Goal: Information Seeking & Learning: Find specific fact

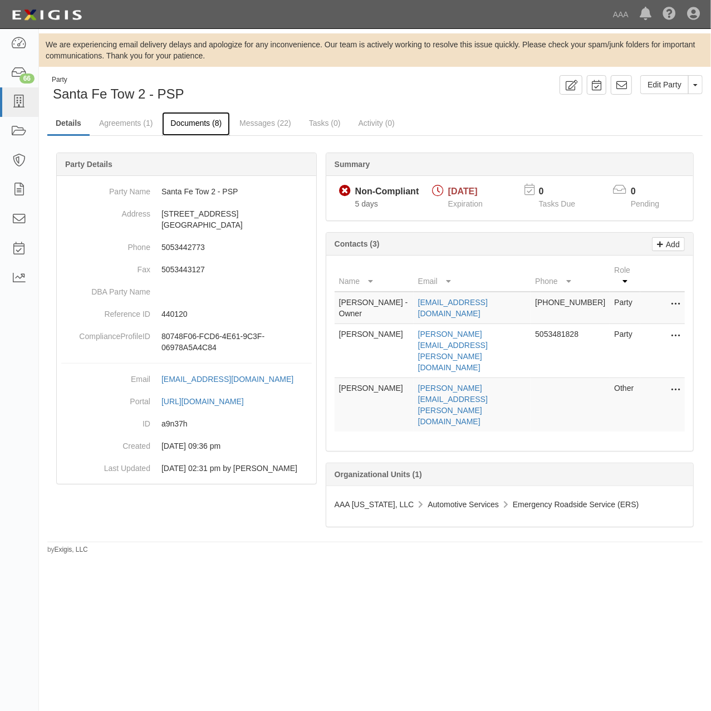
click at [176, 121] on link "Documents (8)" at bounding box center [196, 124] width 68 height 24
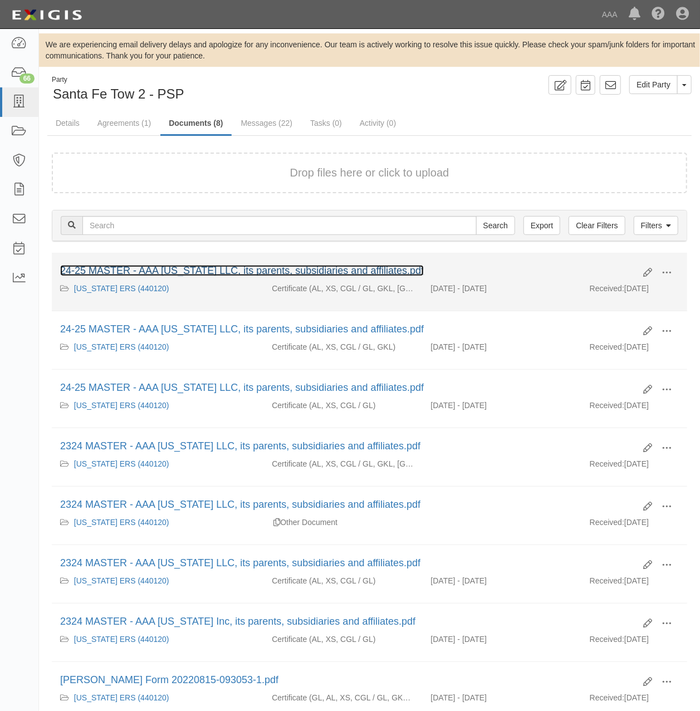
click at [178, 265] on link "24-25 MASTER - AAA New Mexico LLC, its parents, subsidiaries and affiliates.pdf" at bounding box center [242, 270] width 364 height 11
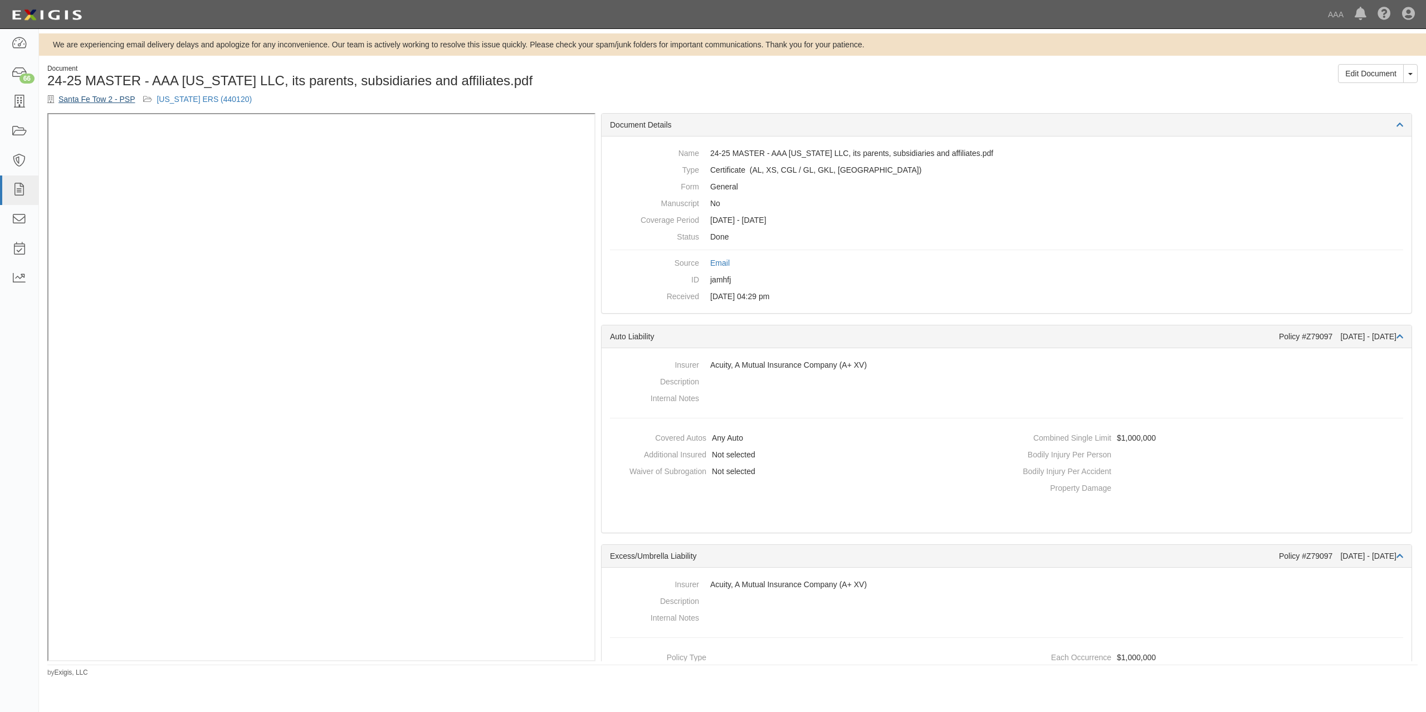
click at [99, 95] on link "Santa Fe Tow 2 - PSP" at bounding box center [96, 99] width 76 height 9
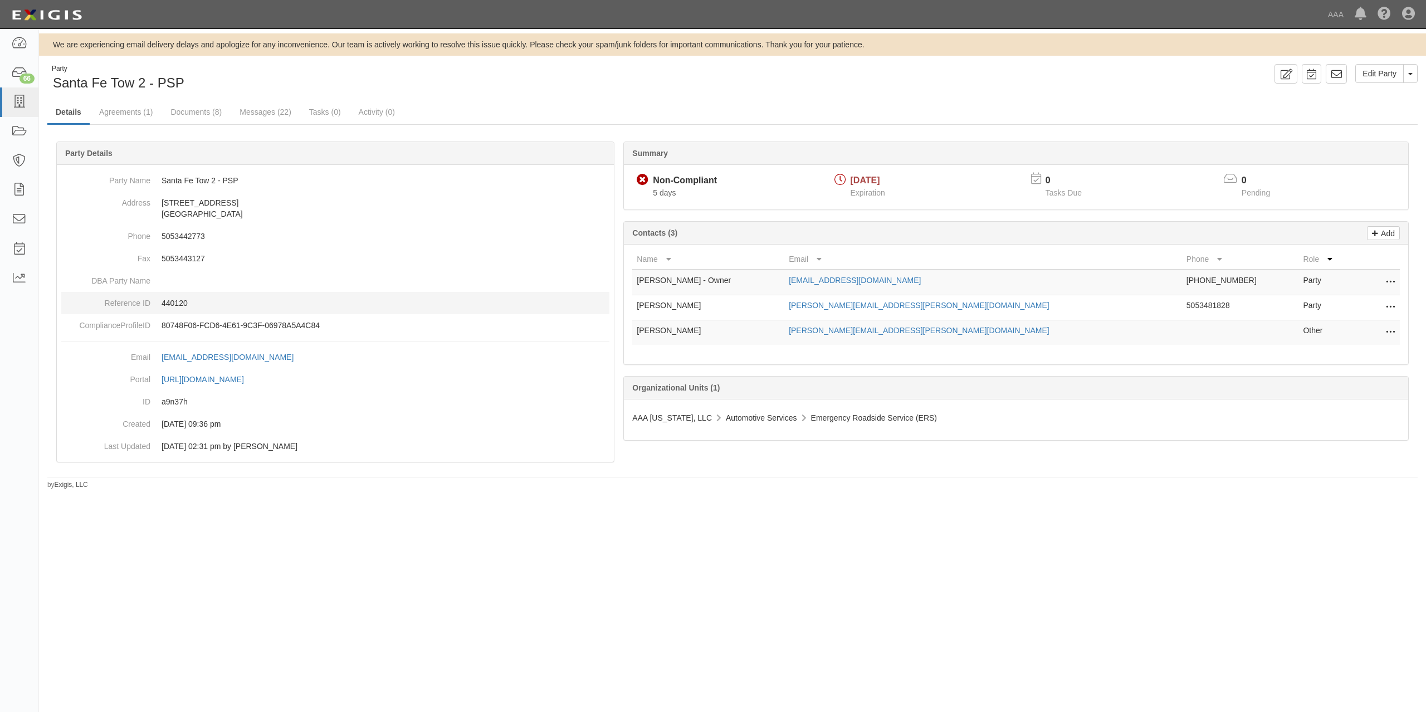
click at [162, 297] on dd "440120" at bounding box center [335, 303] width 548 height 22
copy p "440120"
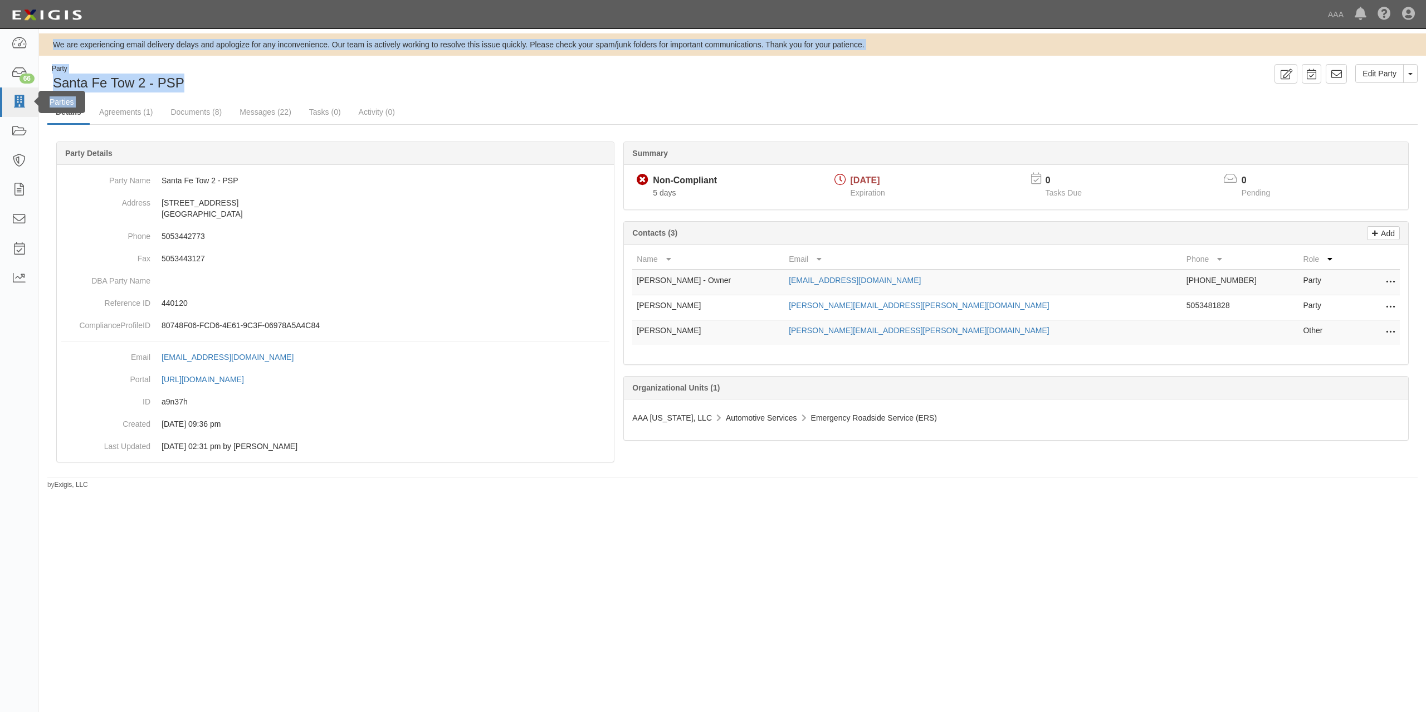
drag, startPoint x: 201, startPoint y: 92, endPoint x: 33, endPoint y: 87, distance: 167.7
click at [33, 87] on body "Toggle navigation Dashboard 66 Inbox Parties Agreements Coverages Documents Mes…" at bounding box center [713, 337] width 1426 height 674
click at [55, 85] on span "Santa Fe Tow 2 - PSP" at bounding box center [118, 82] width 131 height 15
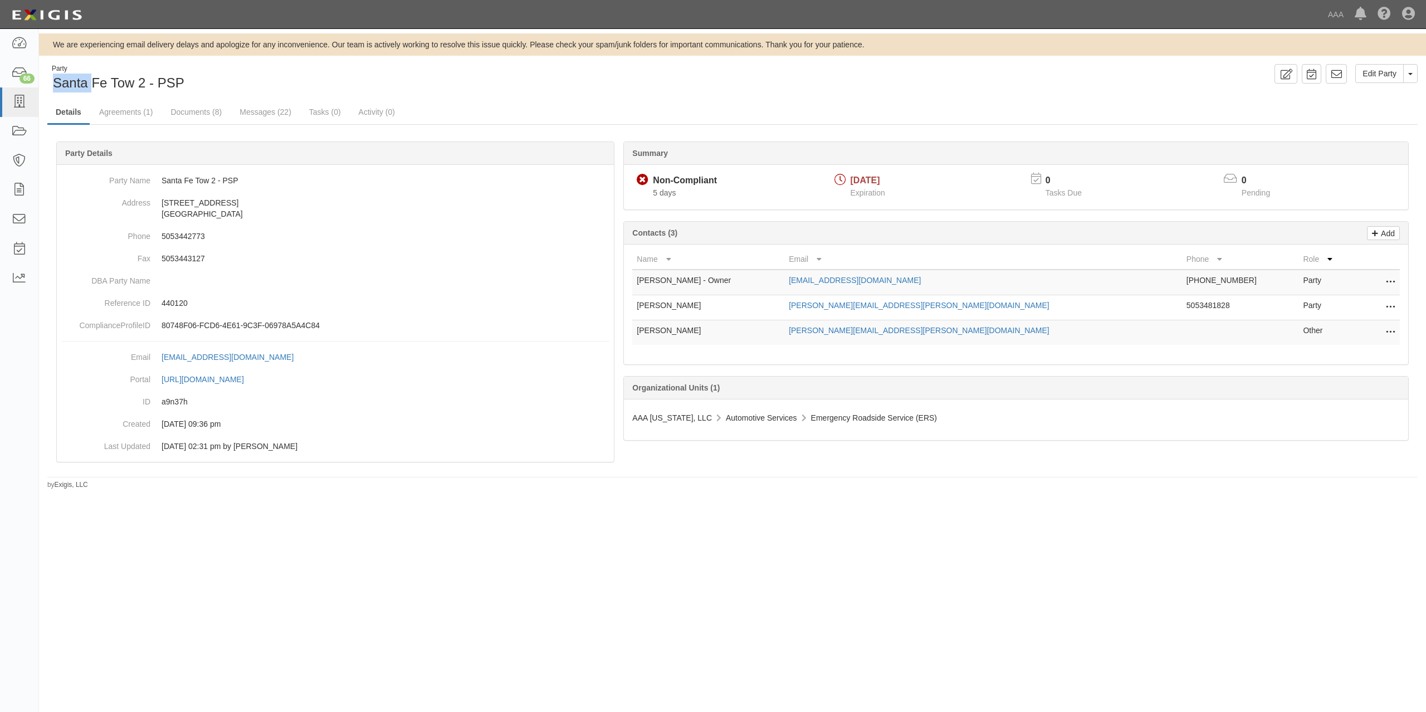
click at [55, 85] on span "Santa Fe Tow 2 - PSP" at bounding box center [118, 82] width 131 height 15
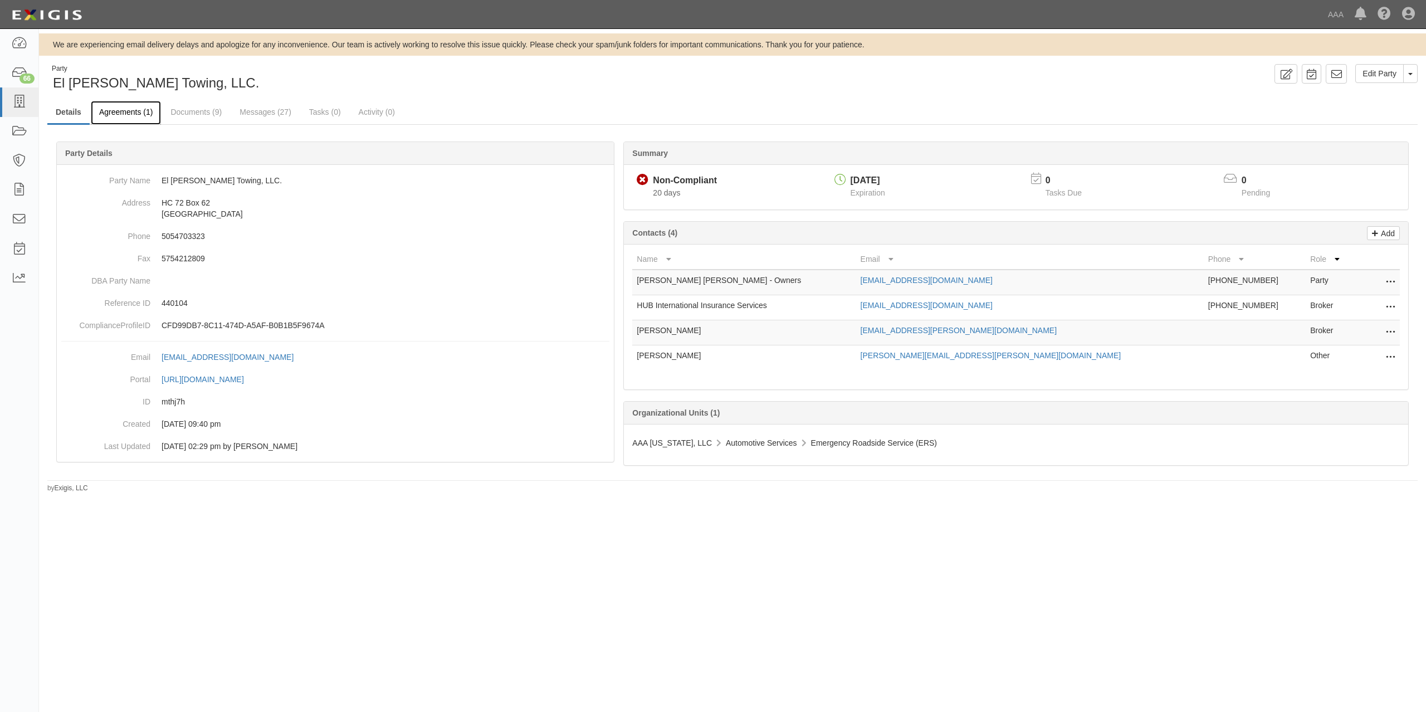
click at [111, 116] on link "Agreements (1)" at bounding box center [126, 113] width 70 height 24
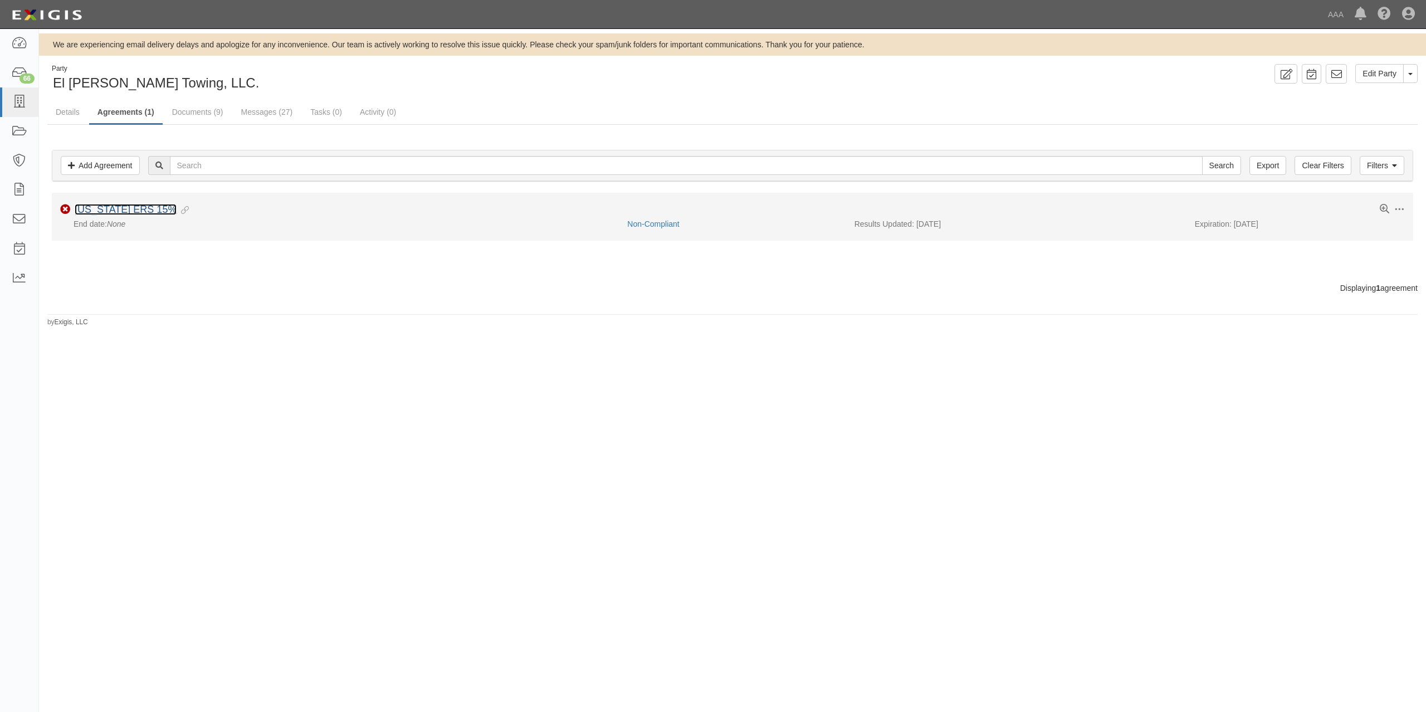
click at [145, 212] on link "[US_STATE] ERS 15%" at bounding box center [126, 209] width 102 height 11
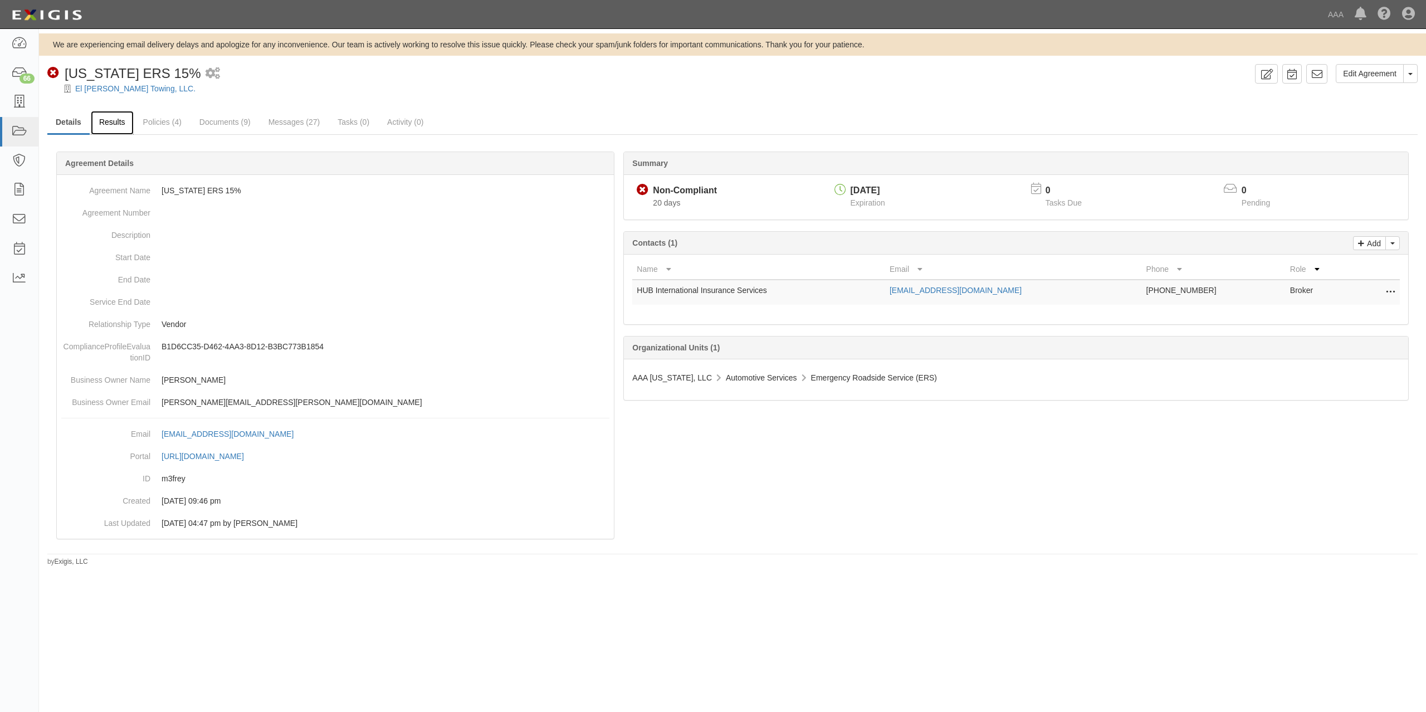
click at [101, 128] on link "Results" at bounding box center [112, 123] width 43 height 24
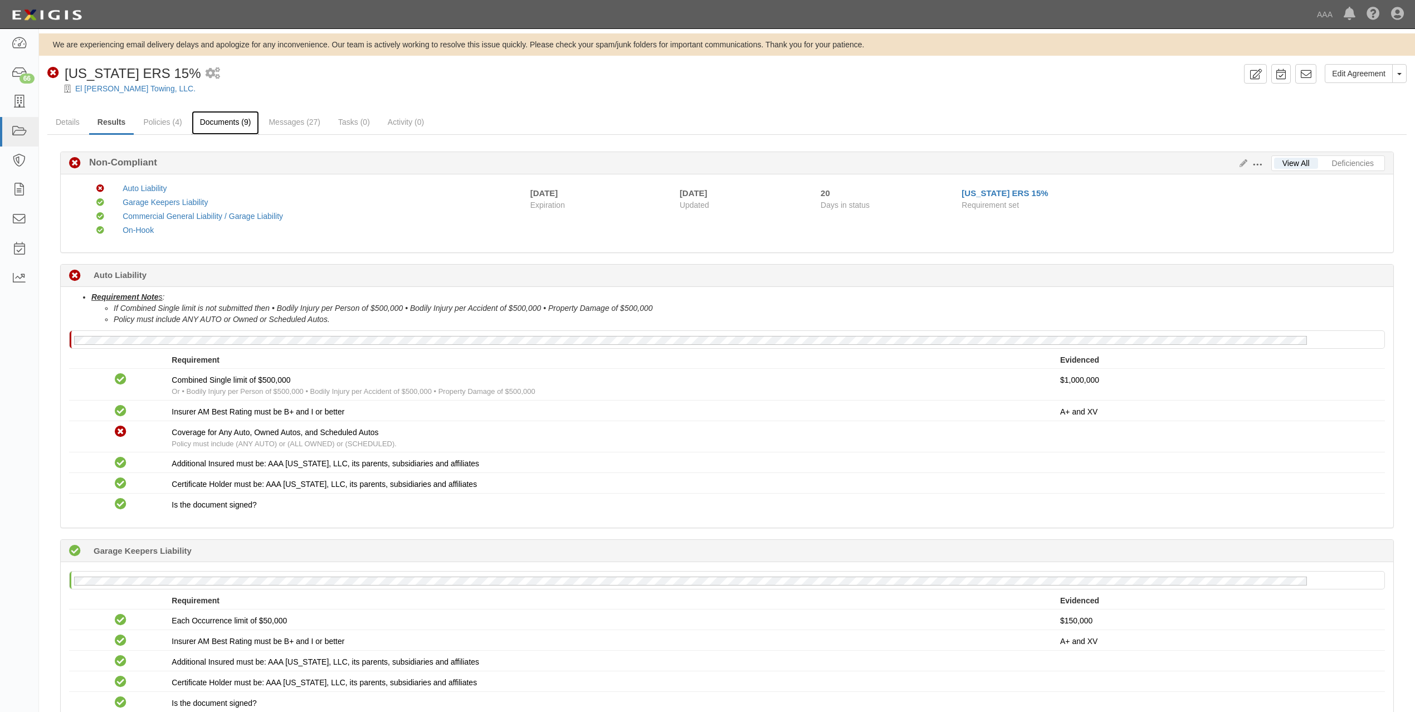
click at [232, 123] on link "Documents (9)" at bounding box center [226, 123] width 68 height 24
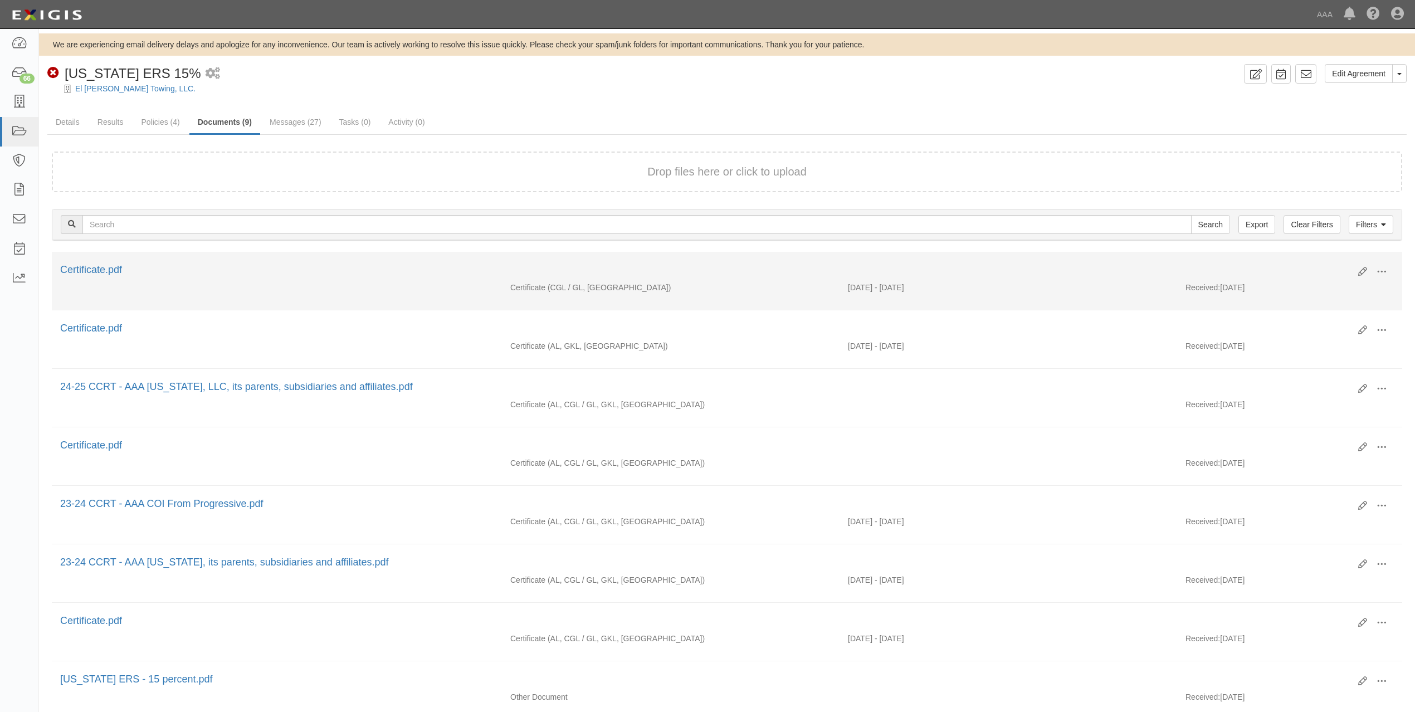
click at [95, 263] on div "Certificate.pdf" at bounding box center [705, 270] width 1290 height 14
click at [96, 268] on link "Certificate.pdf" at bounding box center [91, 269] width 62 height 11
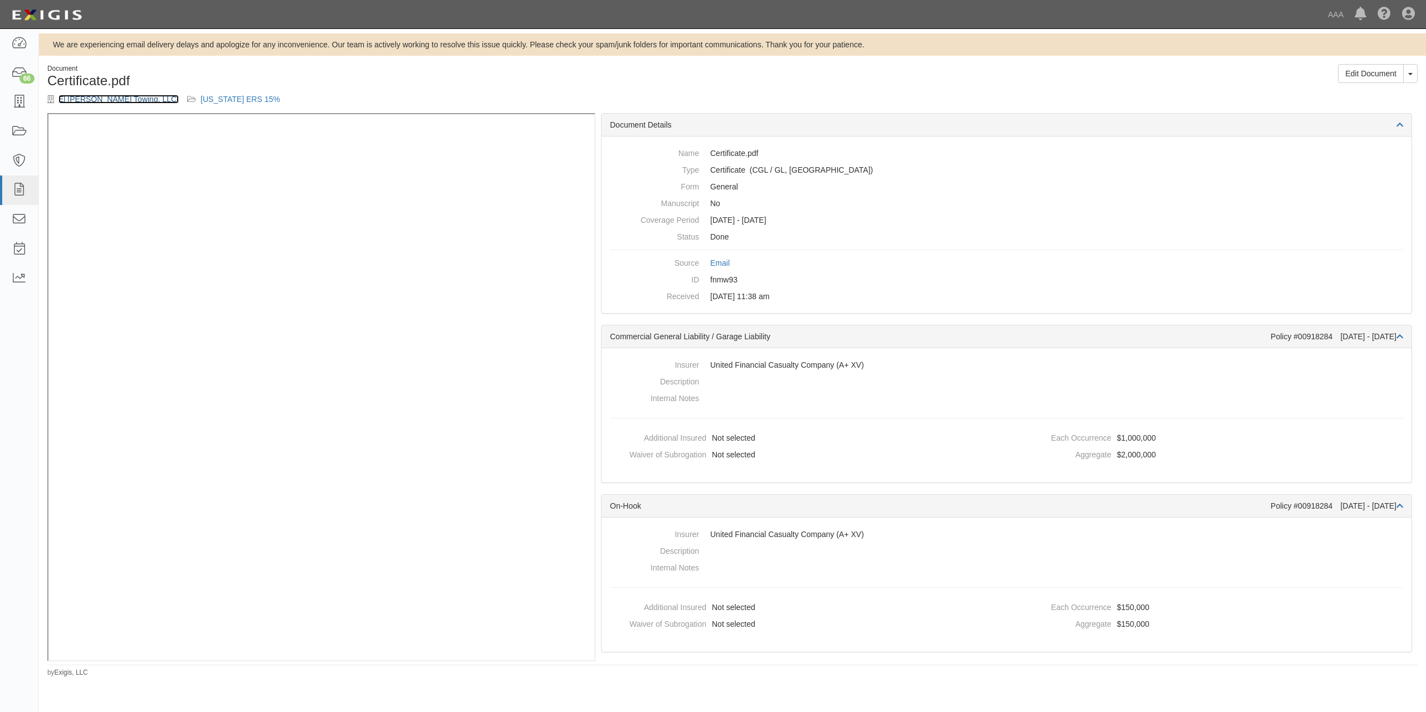
click at [94, 96] on link "El [PERSON_NAME] Towing, LLC." at bounding box center [118, 99] width 120 height 9
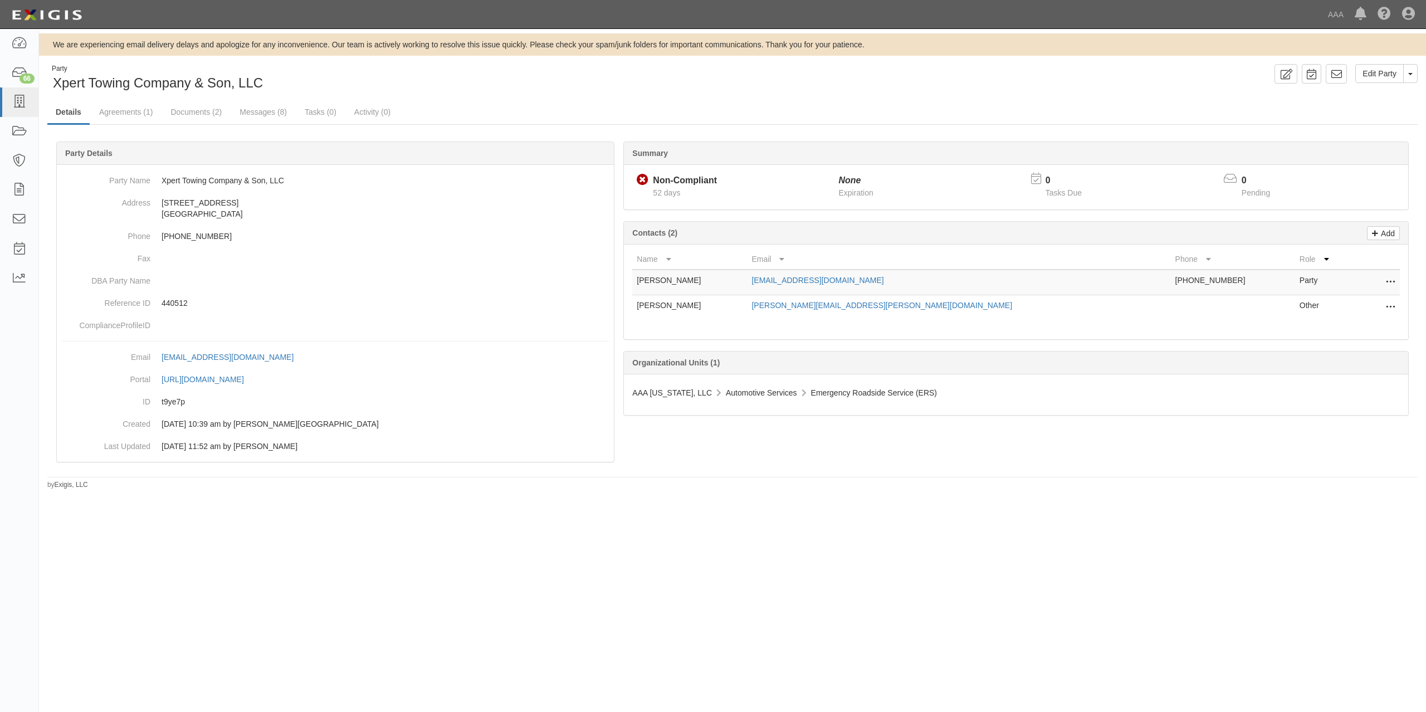
click at [778, 136] on div "Summary Non-Compliant Non-Compliant 52 days None Expiration 0 Tasks Due 0 Pendi…" at bounding box center [732, 141] width 1370 height 33
click at [195, 114] on link "Documents (2)" at bounding box center [196, 113] width 68 height 24
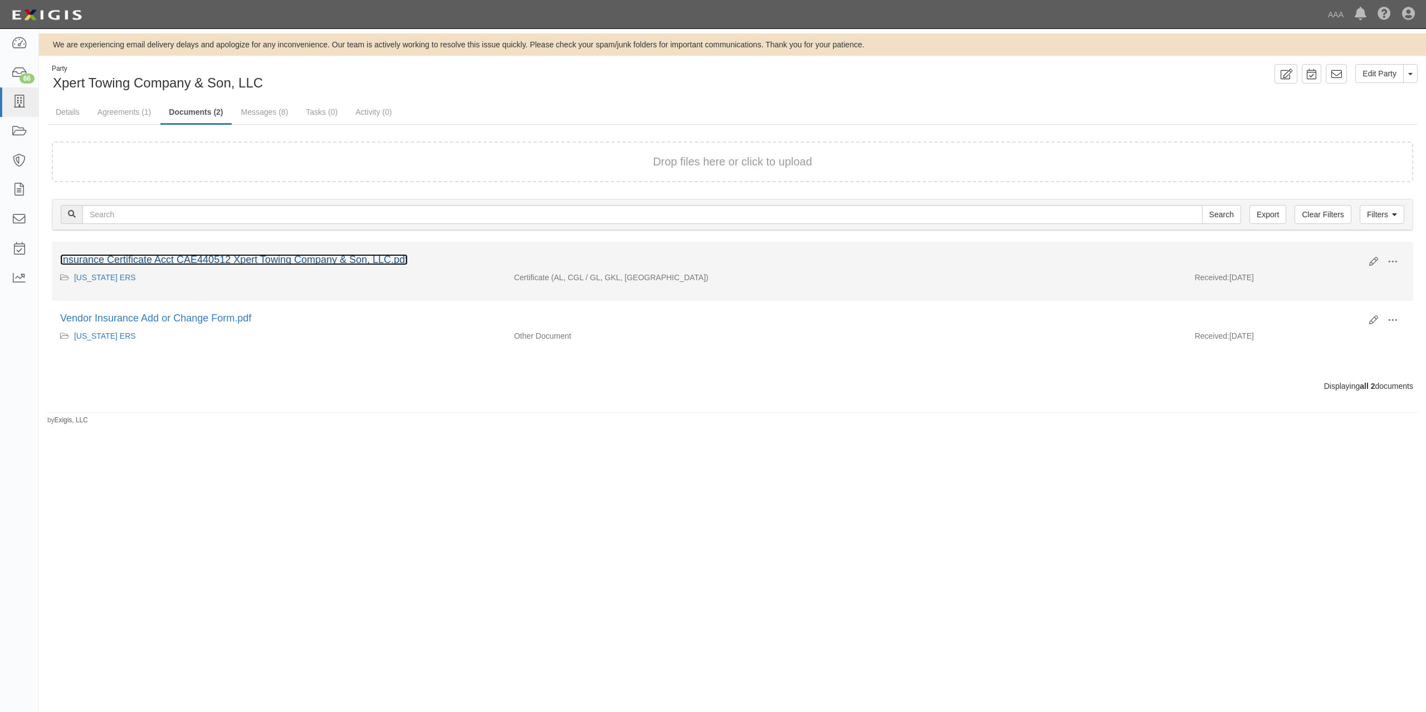
click at [373, 263] on link "Insurance Certificate Acct CAE440512 Xpert Towing Company & Son, LLC.pdf" at bounding box center [234, 259] width 348 height 11
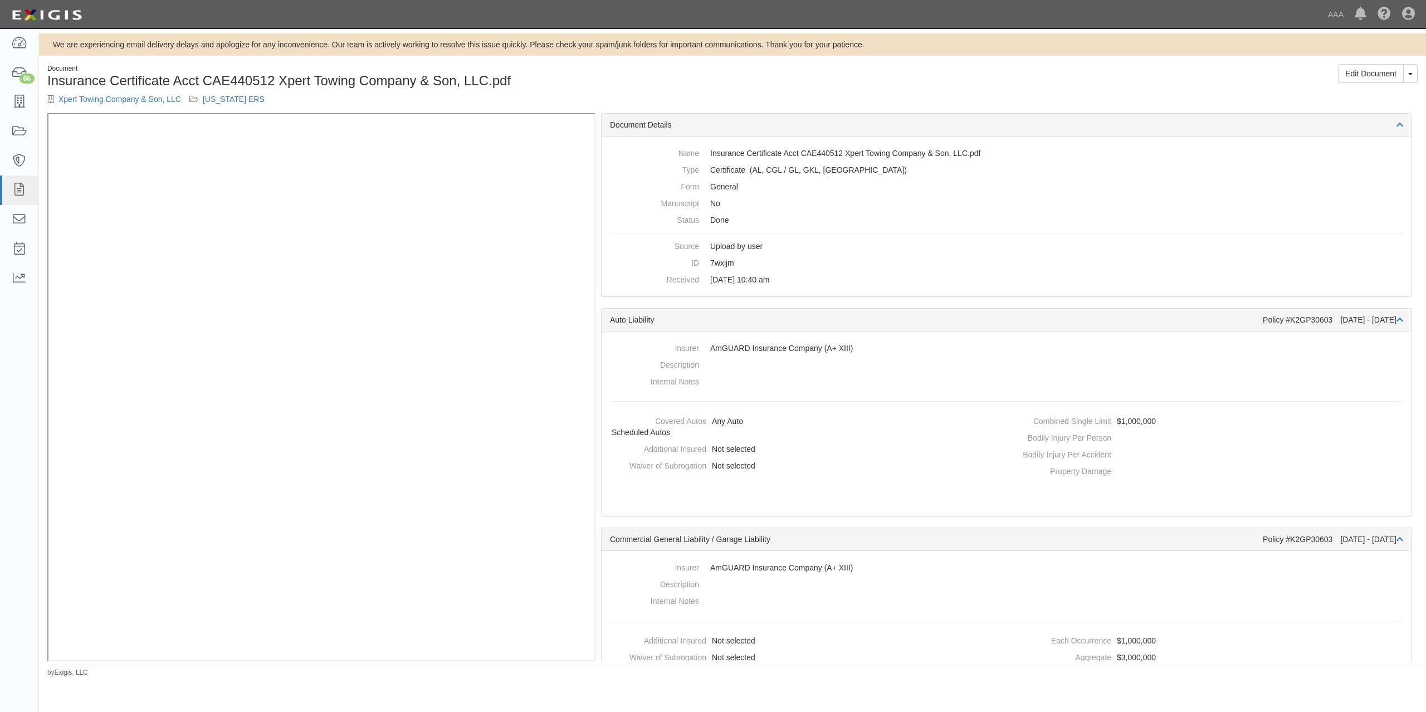
click at [612, 81] on h1 "Insurance Certificate Acct CAE440512 Xpert Towing Company & Son, LLC.pdf" at bounding box center [385, 81] width 677 height 14
click at [132, 92] on div "Document Insurance Certificate Acct CAE440512 Xpert Towing Company & Son, LLC.p…" at bounding box center [386, 88] width 694 height 49
click at [132, 98] on link "Xpert Towing Company & Son, LLC" at bounding box center [119, 99] width 123 height 9
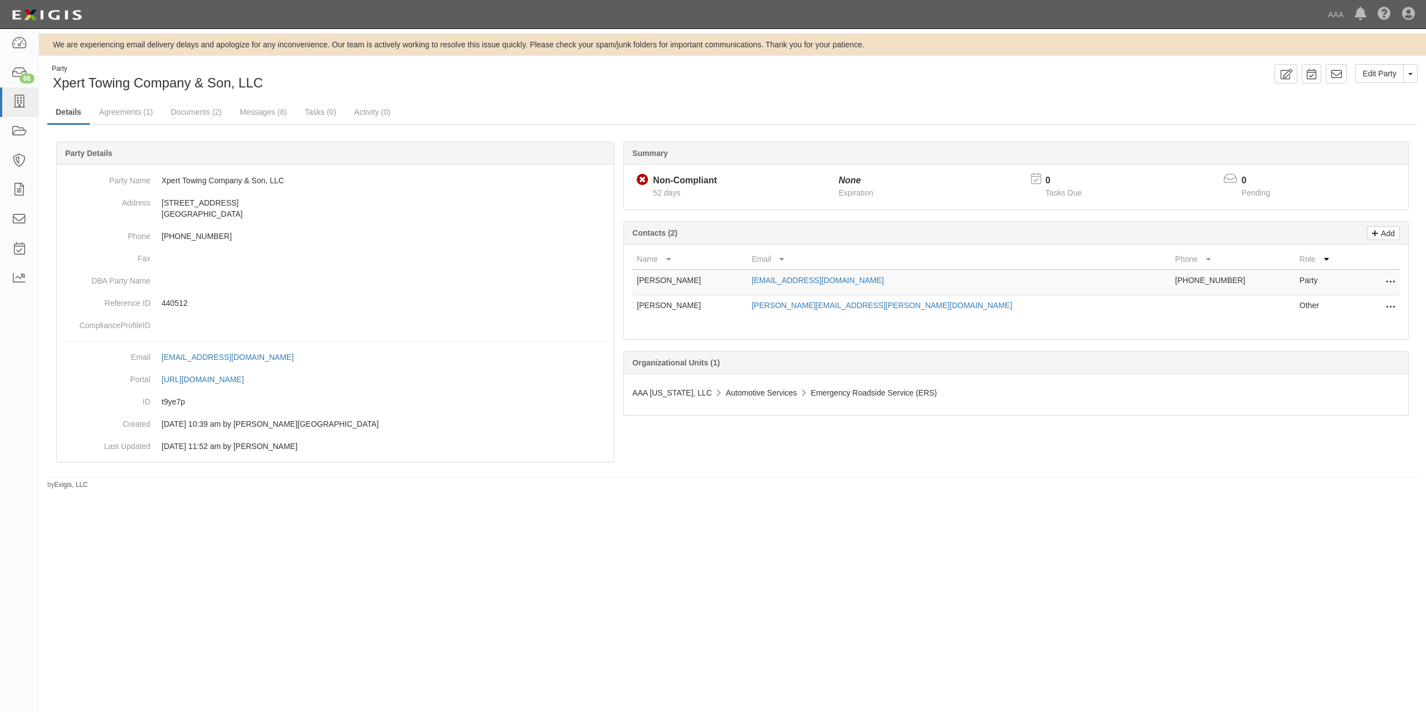
click at [760, 126] on div "Summary Non-Compliant Non-Compliant 52 days None Expiration 0 Tasks Due 0 Pendi…" at bounding box center [732, 141] width 1370 height 33
click at [703, 81] on div "Party Xpert Towing Company & Son, LLC" at bounding box center [385, 78] width 677 height 28
click at [852, 131] on div "Summary Non-Compliant Non-Compliant 52 days None Expiration 0 Tasks Due 0 Pendi…" at bounding box center [732, 141] width 1370 height 33
click at [180, 113] on link "Documents (2)" at bounding box center [196, 113] width 68 height 24
click at [749, 96] on div "Party Xpert Towing Company & Son, LLC Edit Party Toggle Party Dropdown View Aud…" at bounding box center [732, 277] width 1387 height 426
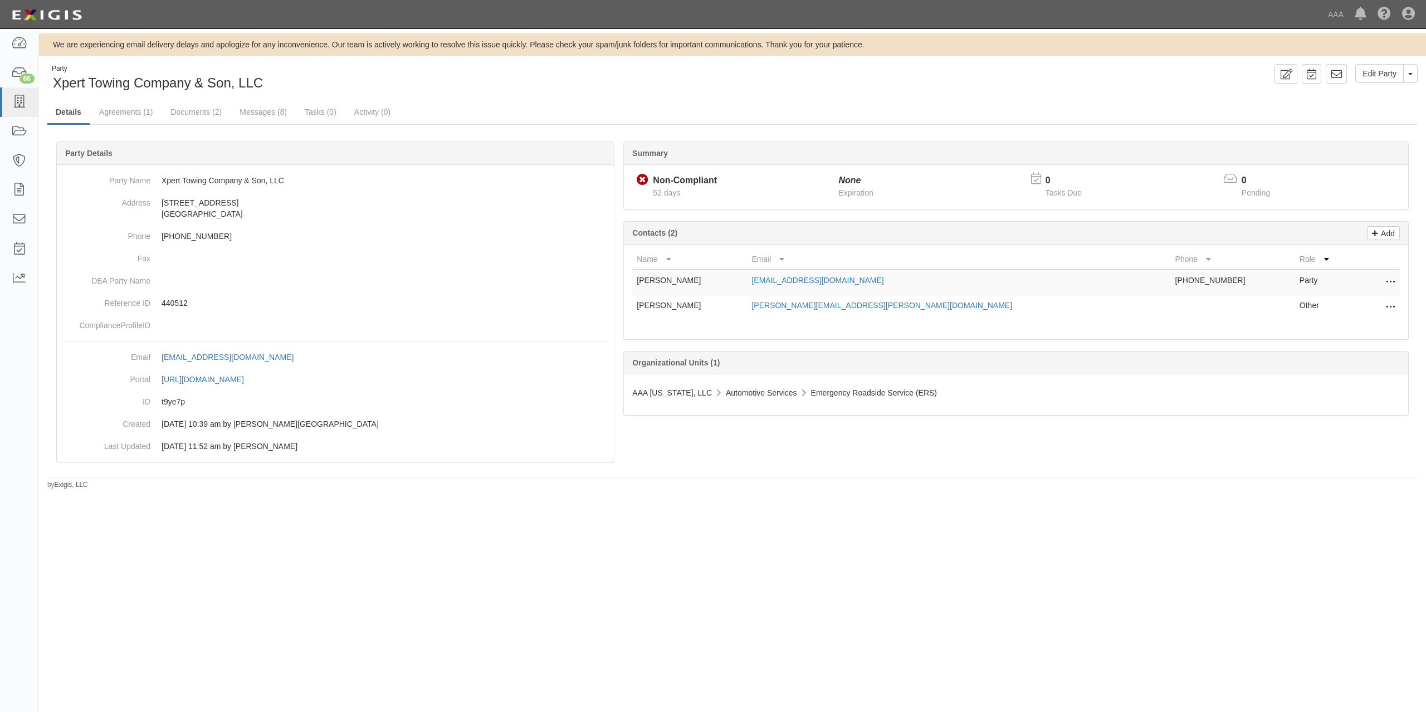
click at [844, 104] on ul "Details Agreements (1) Documents (2) Messages (8) Tasks (0) Activity (0)" at bounding box center [732, 113] width 1370 height 24
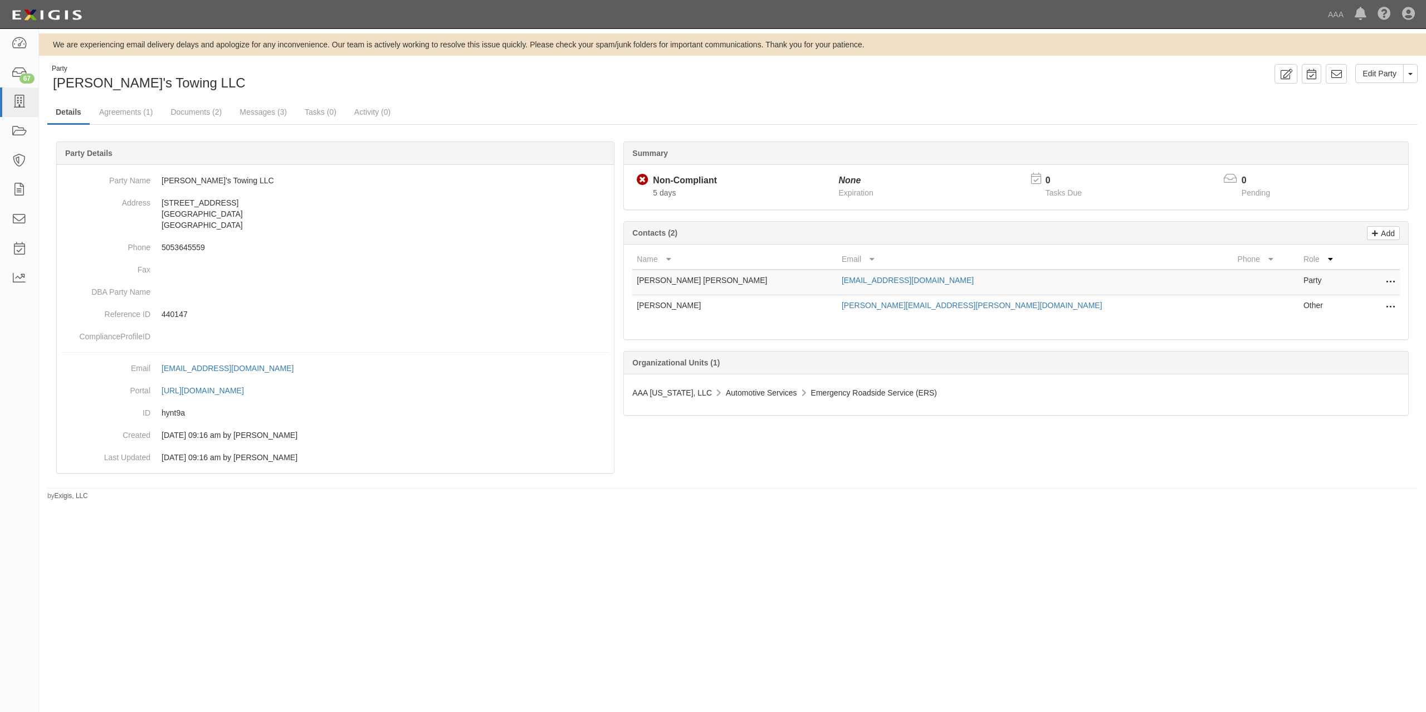
click at [921, 85] on div "Party [PERSON_NAME]'s Towing LLC Edit Party Toggle Party Dropdown View Audit Tr…" at bounding box center [732, 78] width 1387 height 28
click at [197, 114] on link "Documents (2)" at bounding box center [196, 113] width 68 height 24
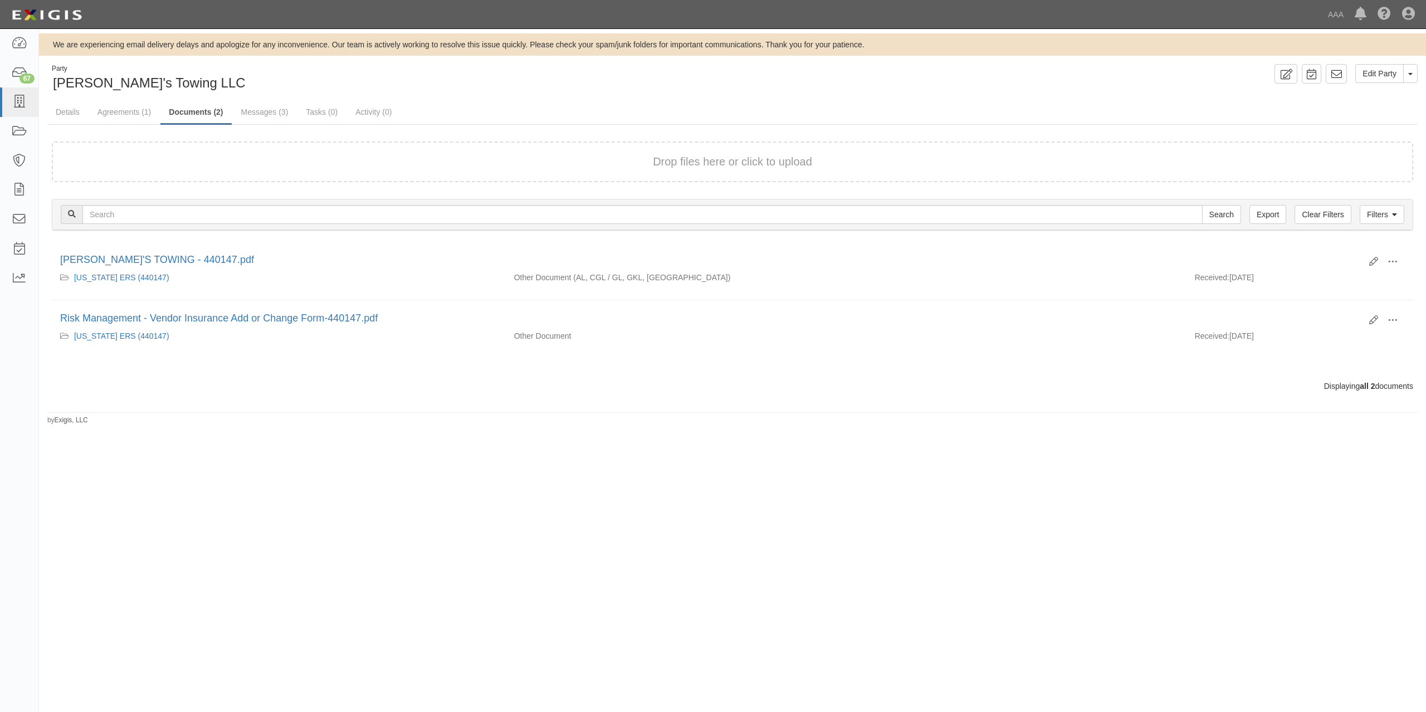
click at [505, 87] on div "Party Freddy's Towing LLC" at bounding box center [385, 78] width 677 height 28
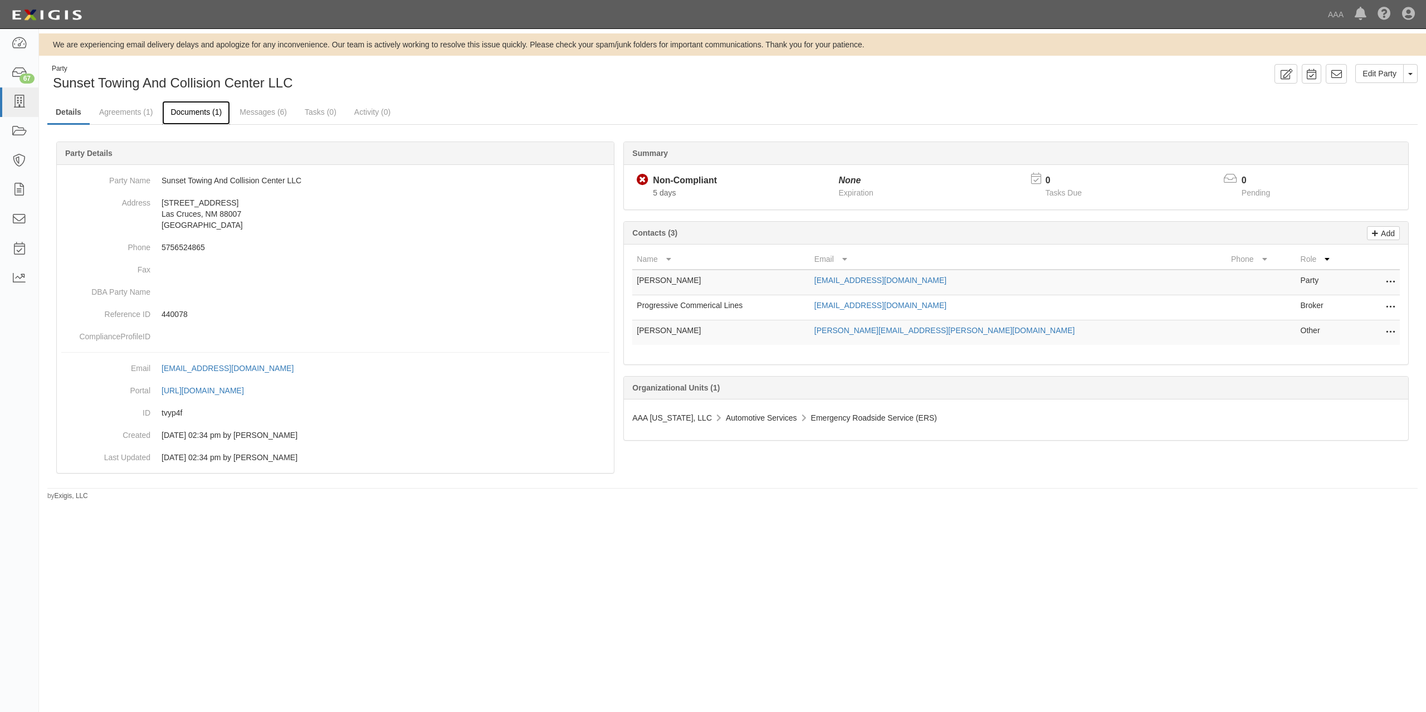
click at [195, 110] on link "Documents (1)" at bounding box center [196, 113] width 68 height 24
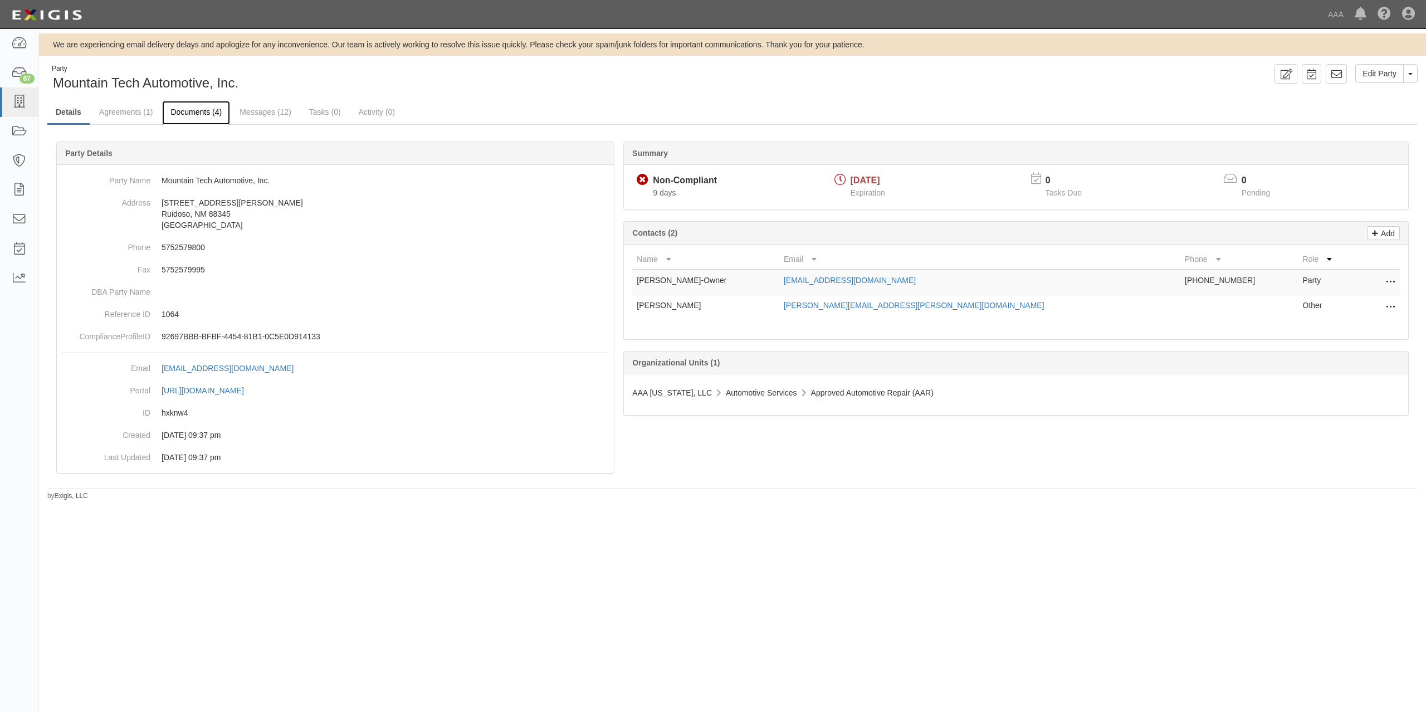
click at [213, 114] on link "Documents (4)" at bounding box center [196, 113] width 68 height 24
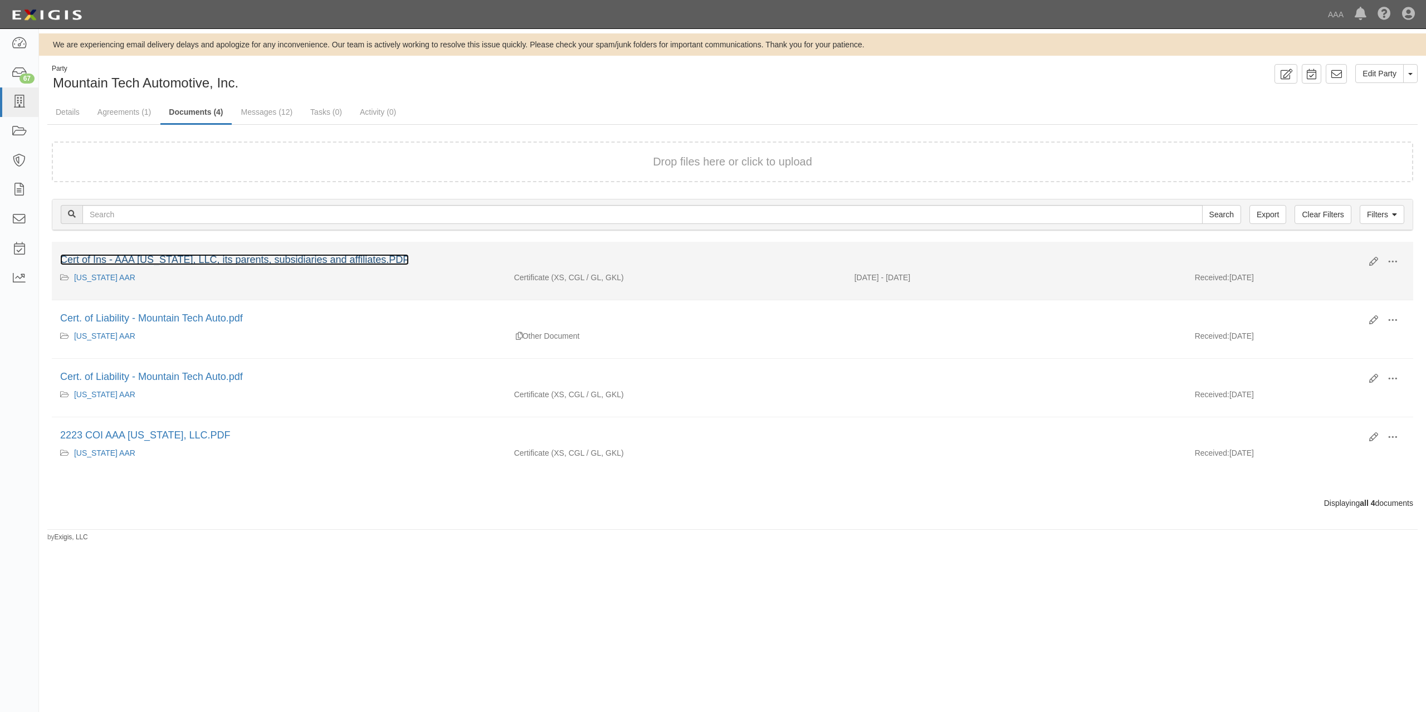
click at [272, 258] on link "Cert of Ins - AAA [US_STATE], LLC, its parents, subsidiaries and affiliates.PDF" at bounding box center [234, 259] width 349 height 11
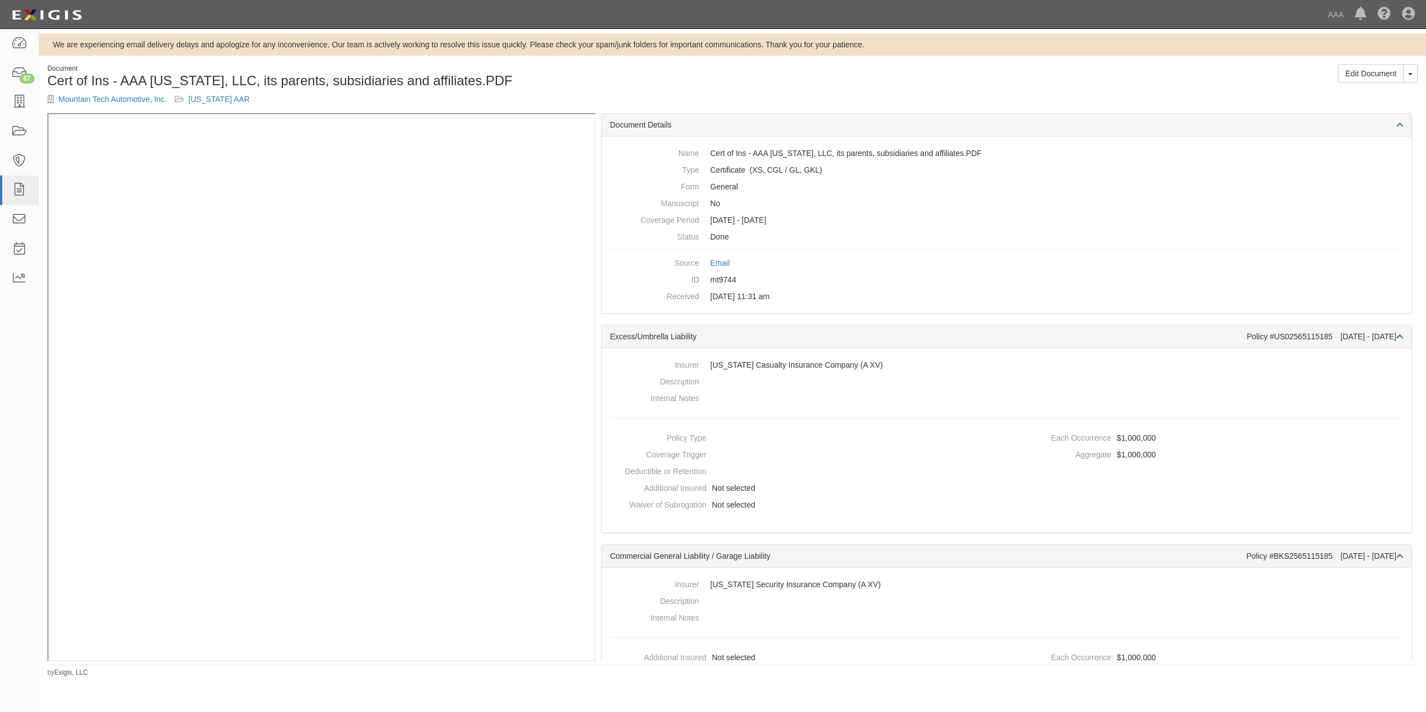
click at [591, 74] on h1 "Cert of Ins - AAA New Mexico, LLC, its parents, subsidiaries and affiliates.PDF" at bounding box center [385, 81] width 677 height 14
click at [144, 96] on link "Mountain Tech Automotive, Inc." at bounding box center [112, 99] width 108 height 9
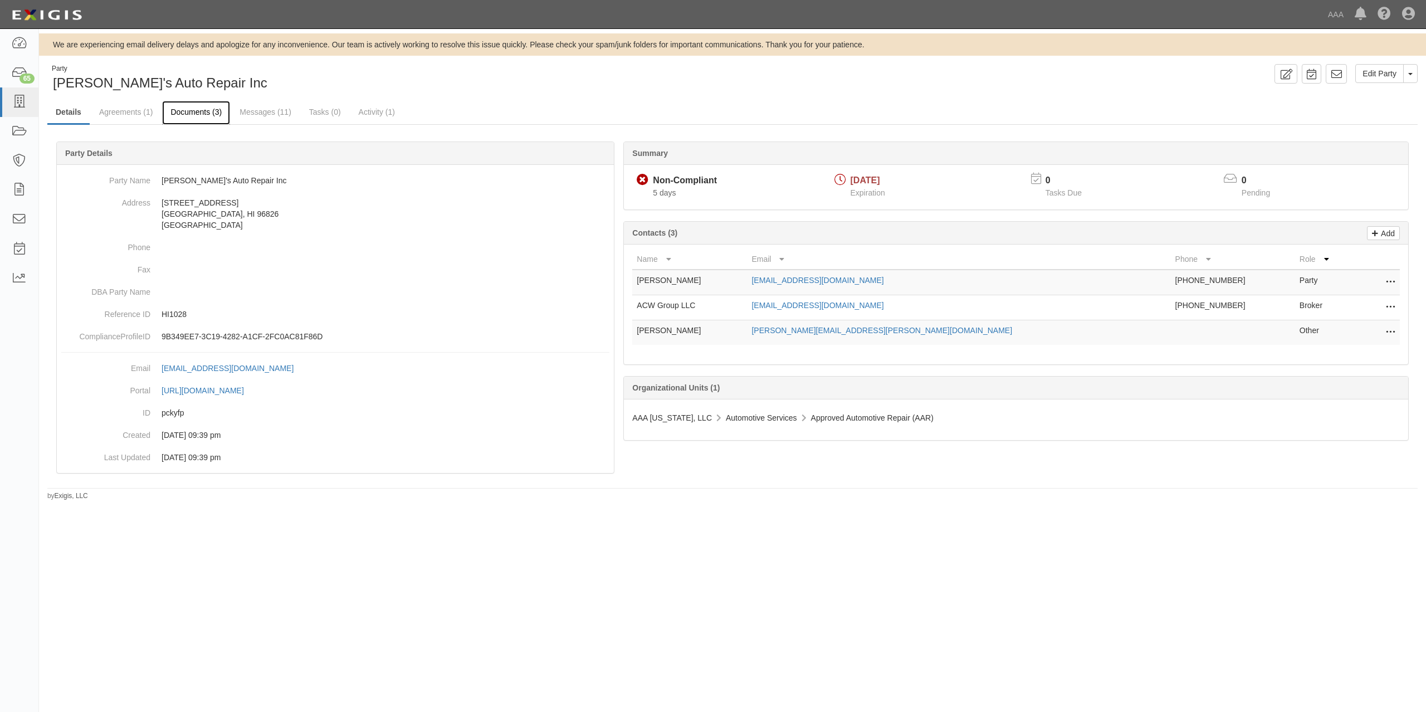
click at [201, 110] on link "Documents (3)" at bounding box center [196, 113] width 68 height 24
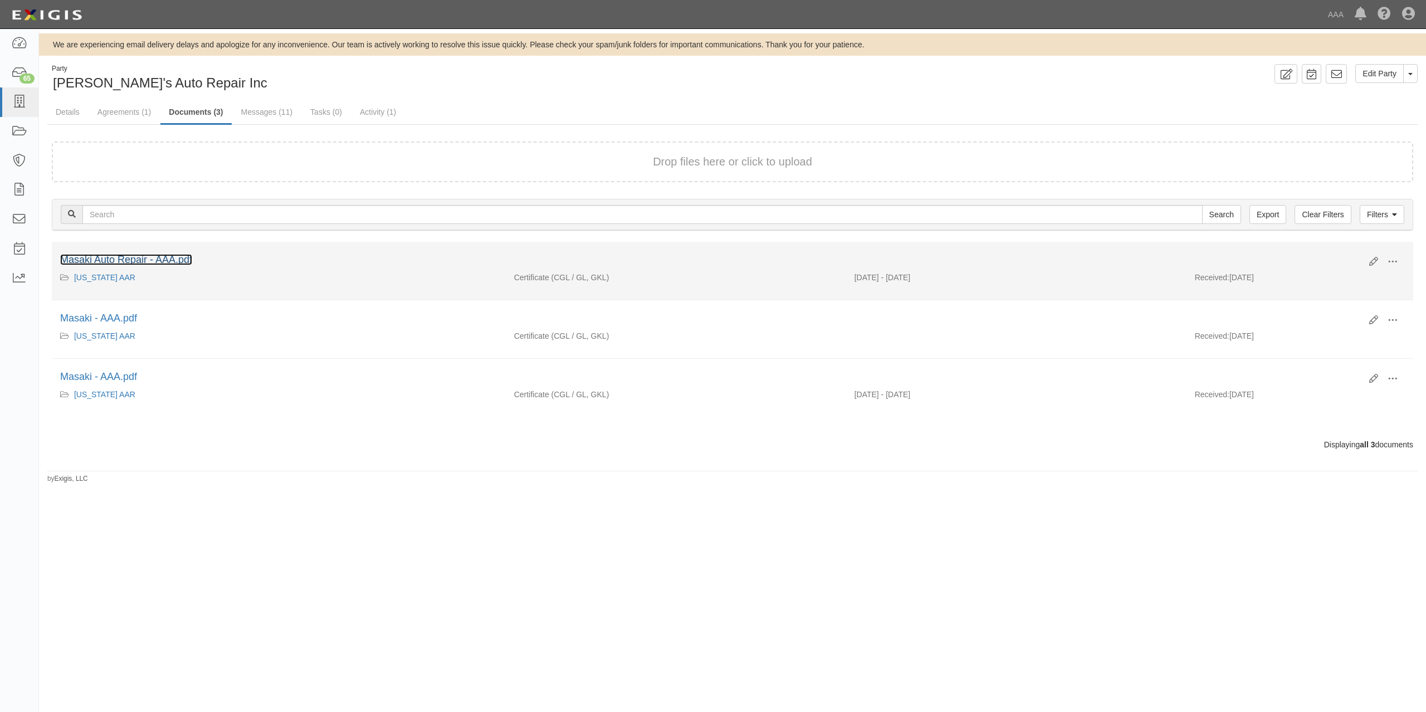
click at [172, 258] on link "Masaki Auto Repair - AAA.pdf" at bounding box center [126, 259] width 132 height 11
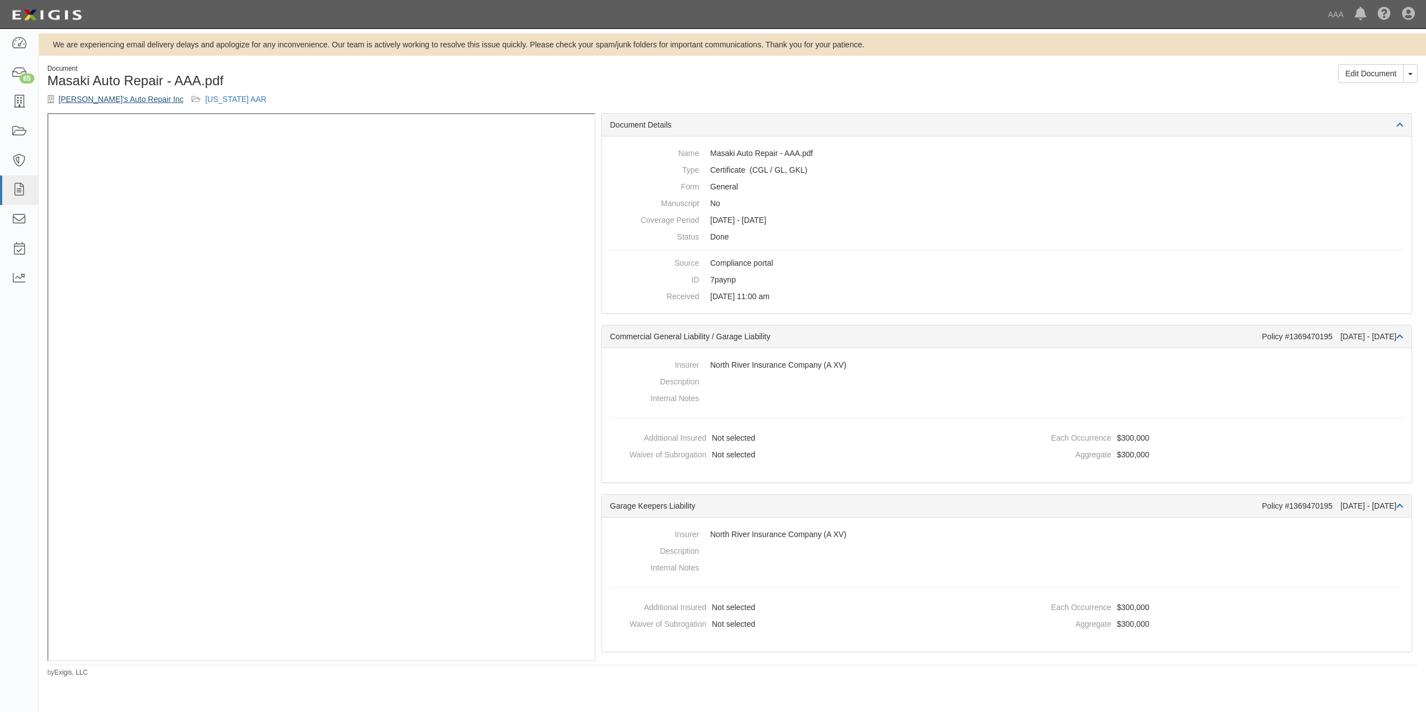
click at [112, 100] on link "[PERSON_NAME]'s Auto Repair Inc" at bounding box center [120, 99] width 125 height 9
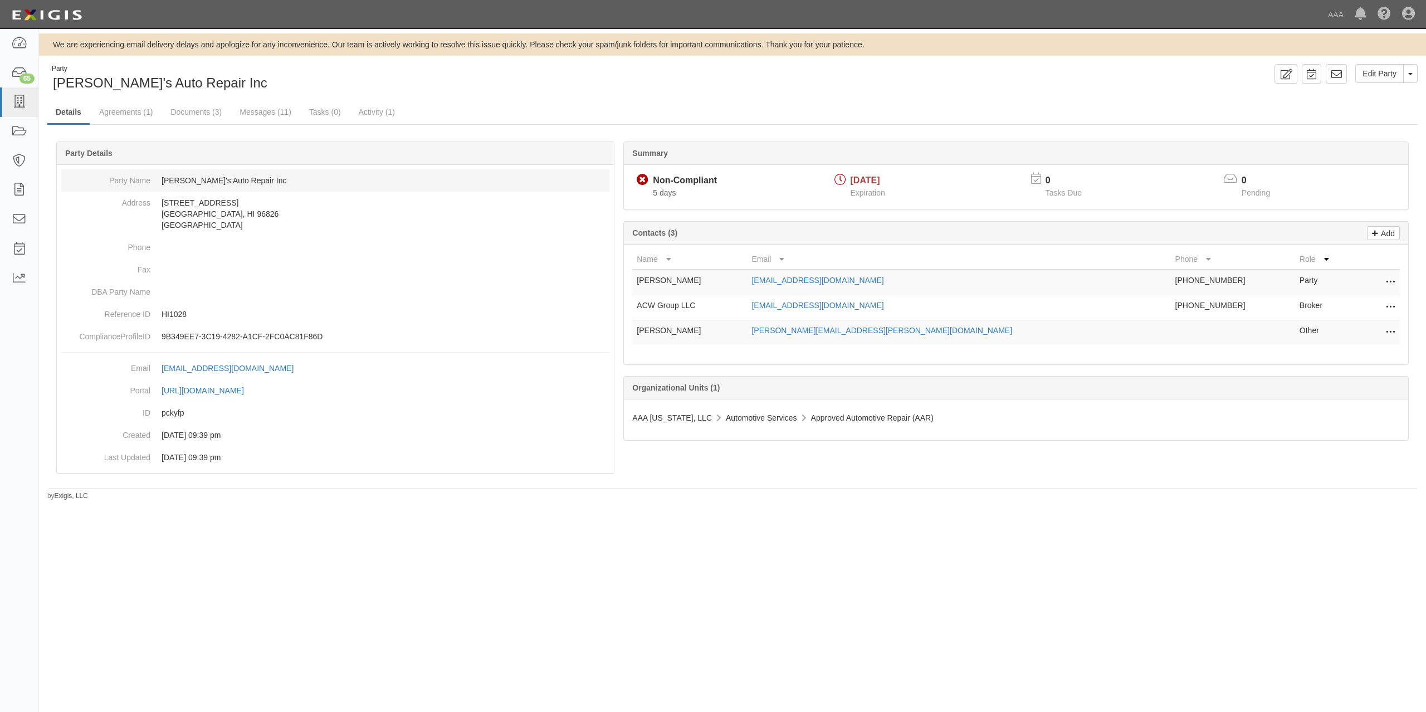
click at [225, 179] on dd "Masaki's Auto Repair Inc" at bounding box center [335, 180] width 548 height 22
click at [228, 179] on dd "Masaki's Auto Repair Inc" at bounding box center [335, 180] width 548 height 22
drag, startPoint x: 261, startPoint y: 177, endPoint x: 250, endPoint y: 179, distance: 10.9
click at [252, 179] on dd "Masaki's Auto Repair Inc" at bounding box center [335, 180] width 548 height 22
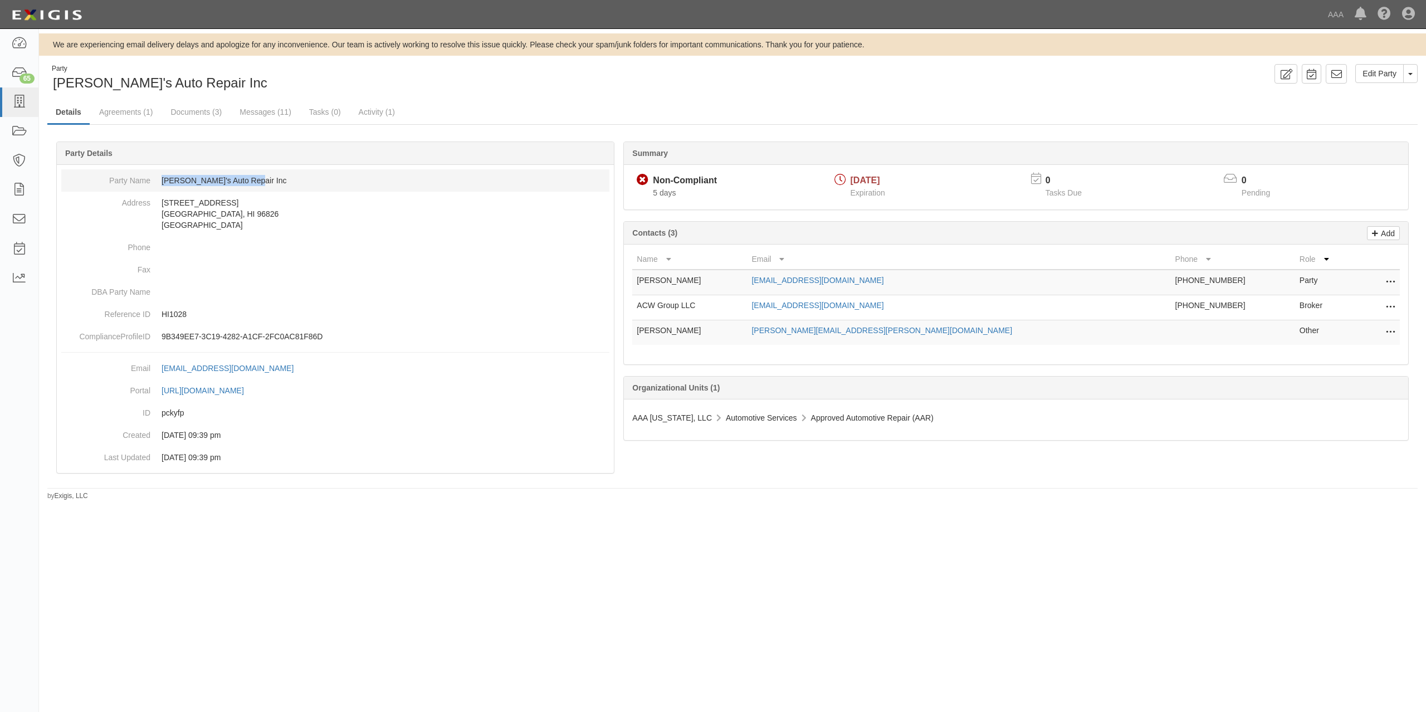
drag, startPoint x: 250, startPoint y: 179, endPoint x: 163, endPoint y: 179, distance: 86.9
click at [163, 179] on dd "Masaki's Auto Repair Inc" at bounding box center [335, 180] width 548 height 22
copy dd "Masaki's Auto Repair Inc"
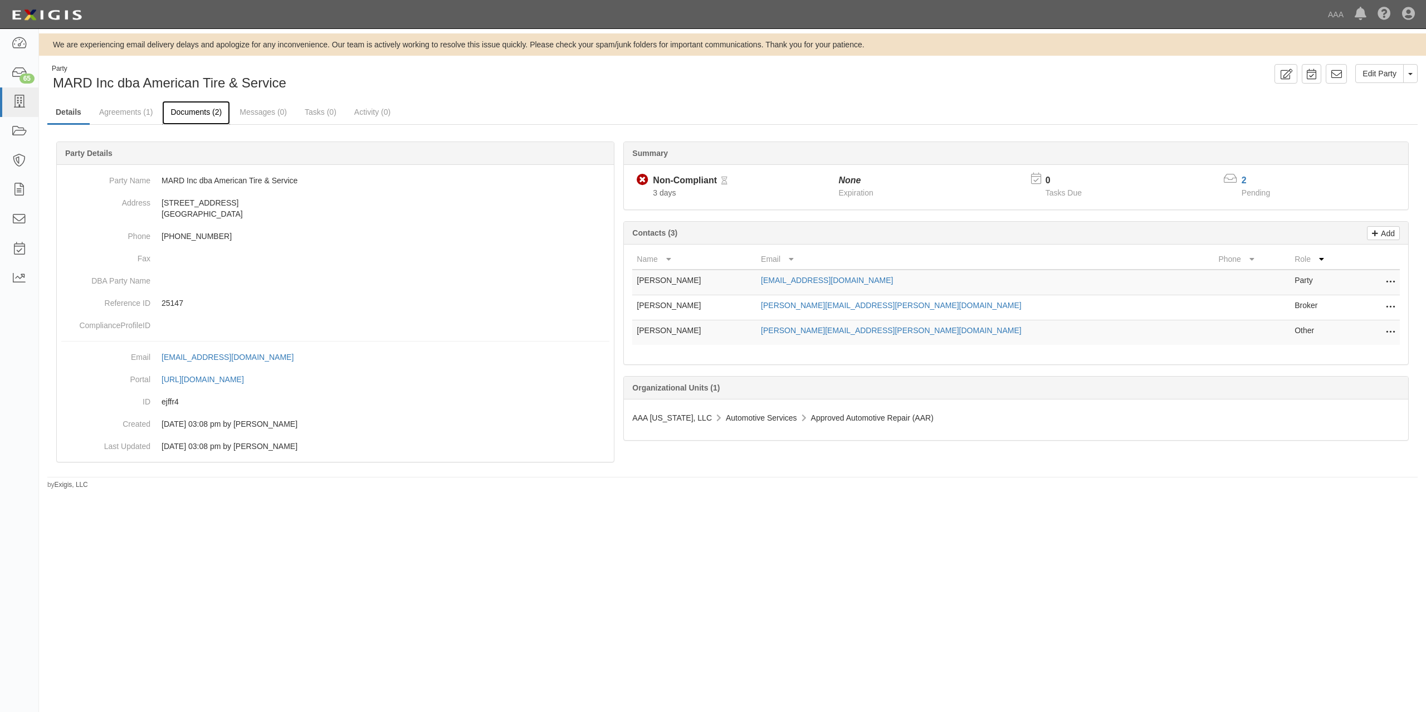
click at [210, 106] on link "Documents (2)" at bounding box center [196, 113] width 68 height 24
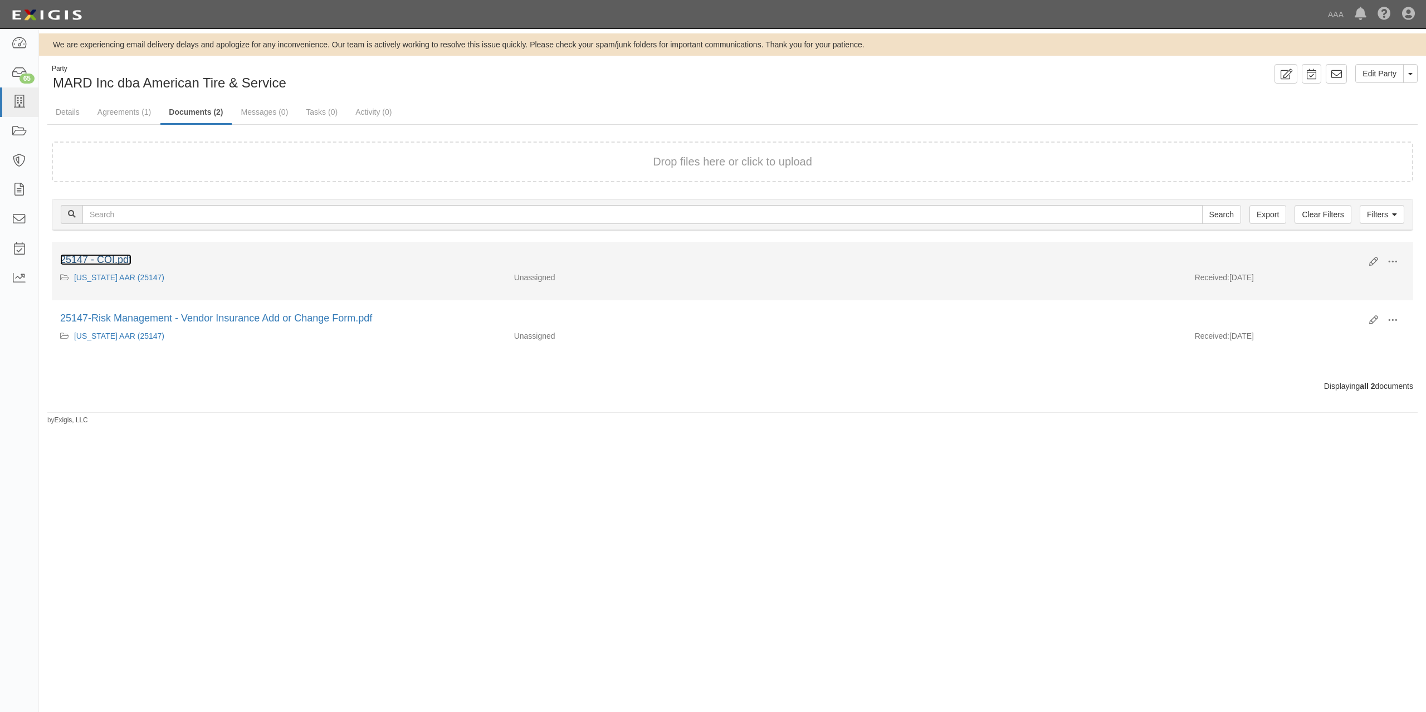
click at [116, 256] on link "25147 - COI.pdf" at bounding box center [95, 259] width 71 height 11
